Goal: Information Seeking & Learning: Find specific fact

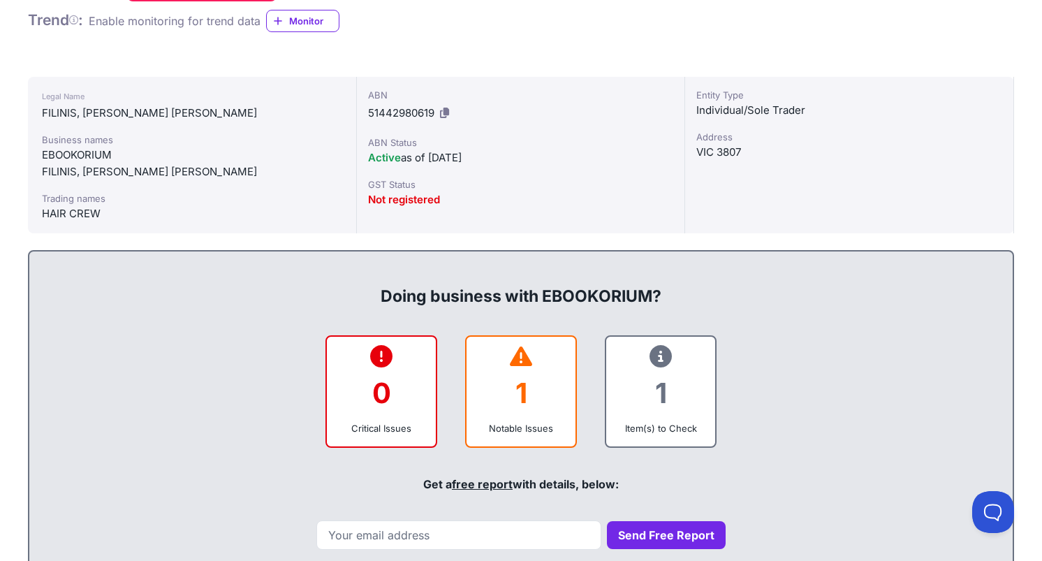
scroll to position [184, 0]
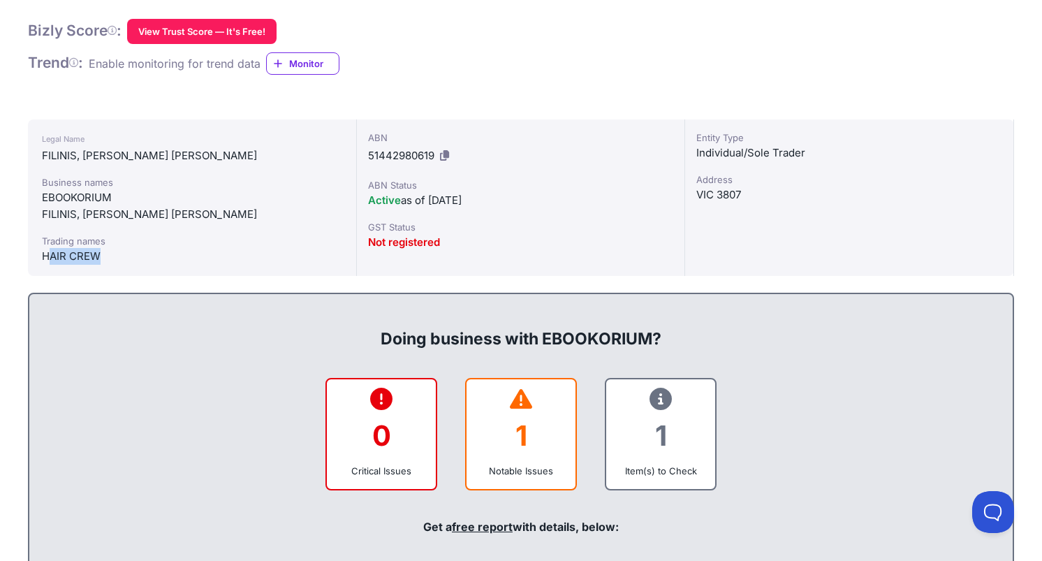
drag, startPoint x: 111, startPoint y: 252, endPoint x: 39, endPoint y: 256, distance: 72.1
click at [39, 256] on div "Legal Name FILINIS, ALISON JANE Business names EBOOKORIUM FILINIS, ALISON JANE …" at bounding box center [192, 197] width 329 height 157
drag, startPoint x: 159, startPoint y: 210, endPoint x: 31, endPoint y: 215, distance: 128.7
click at [31, 215] on div "Legal Name FILINIS, ALISON JANE Business names EBOOKORIUM FILINIS, ALISON JANE …" at bounding box center [192, 197] width 329 height 157
copy div "FILINIS, [PERSON_NAME] [PERSON_NAME]"
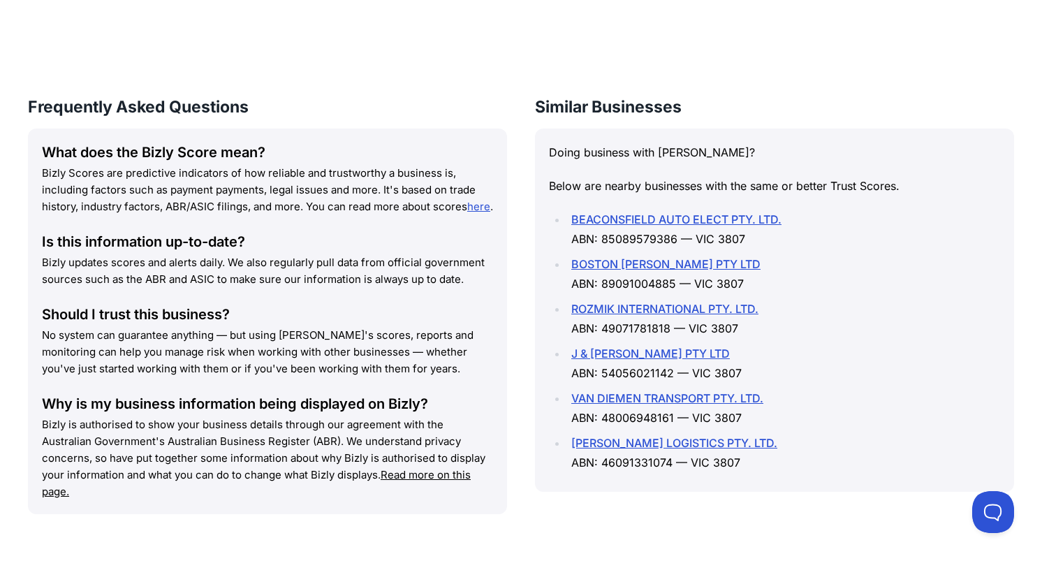
scroll to position [1696, 0]
